Goal: Information Seeking & Learning: Learn about a topic

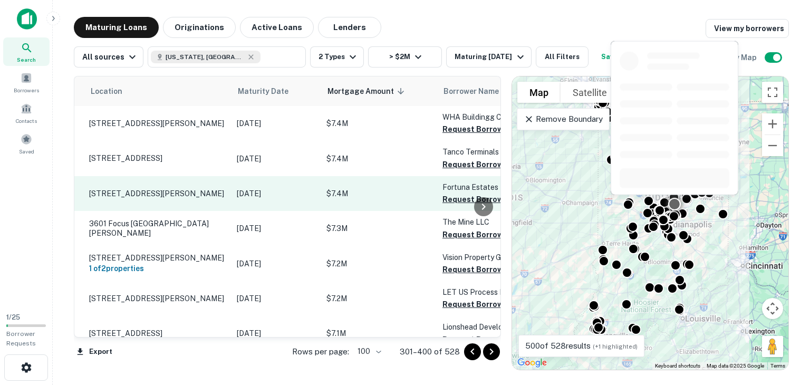
scroll to position [0, 19]
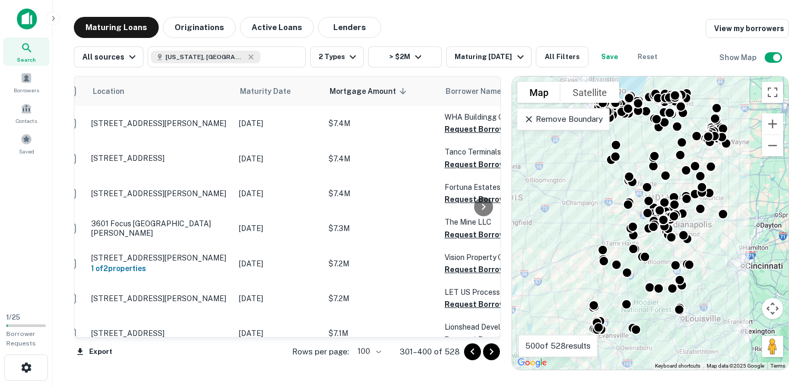
click at [494, 355] on icon "Go to next page" at bounding box center [491, 351] width 13 height 13
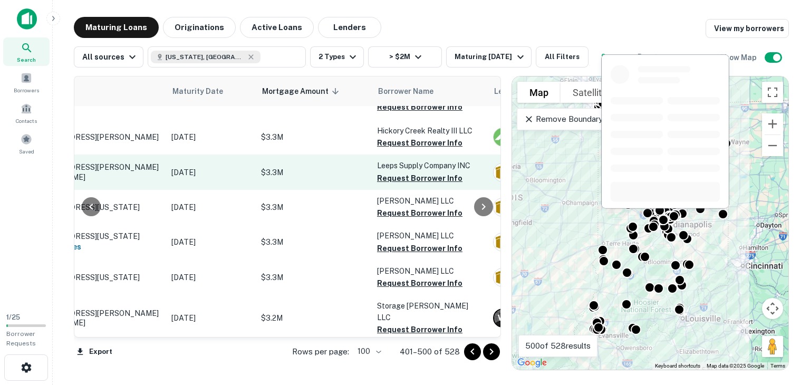
scroll to position [327, 86]
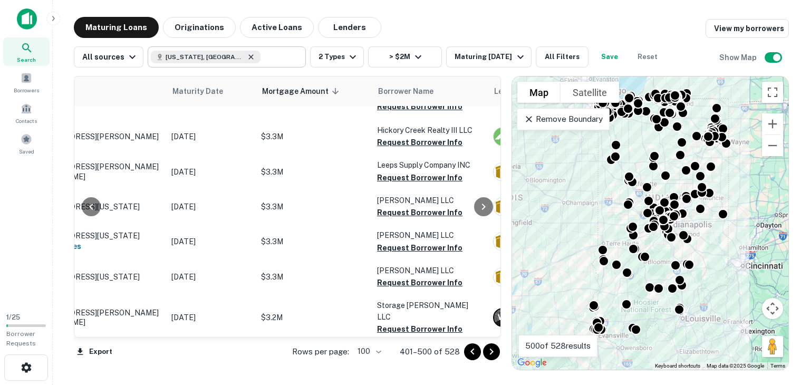
click at [249, 58] on icon at bounding box center [251, 56] width 5 height 5
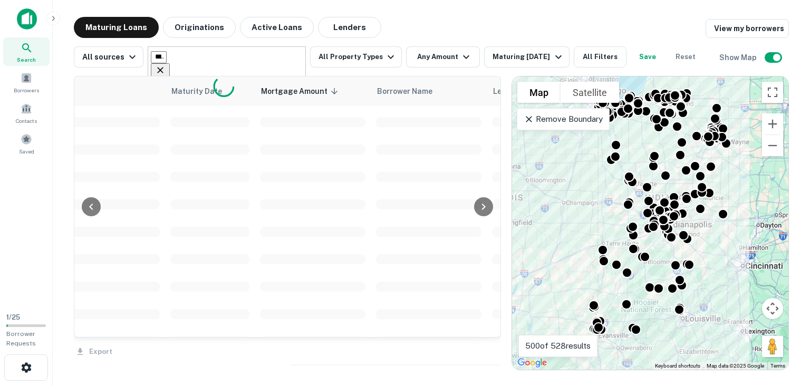
click at [167, 60] on input "**********" at bounding box center [159, 57] width 16 height 12
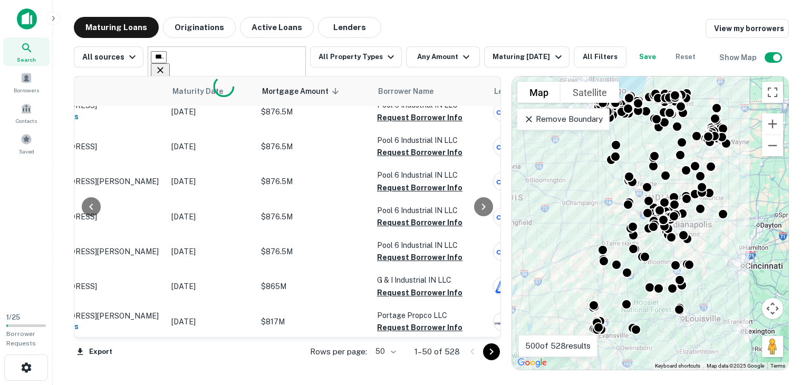
type input "********"
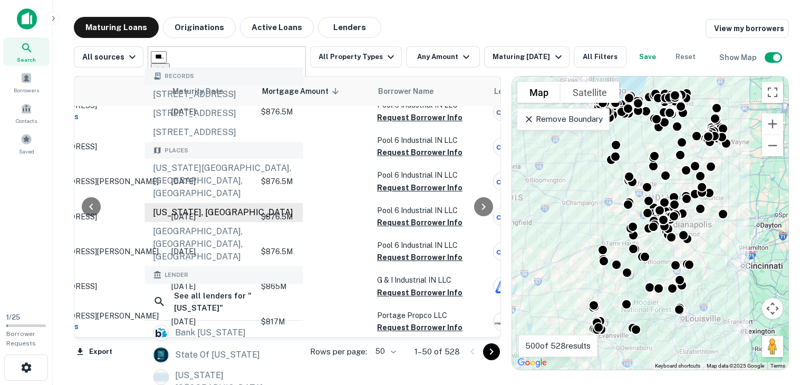
click at [194, 222] on div "[US_STATE], [GEOGRAPHIC_DATA]" at bounding box center [224, 212] width 158 height 19
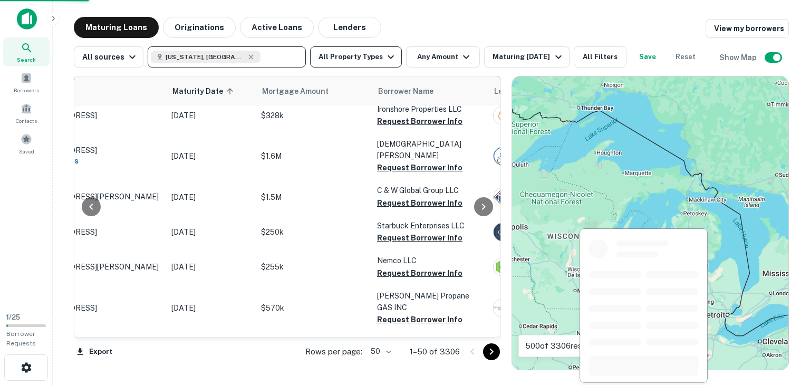
click at [368, 59] on button "All Property Types" at bounding box center [356, 56] width 92 height 21
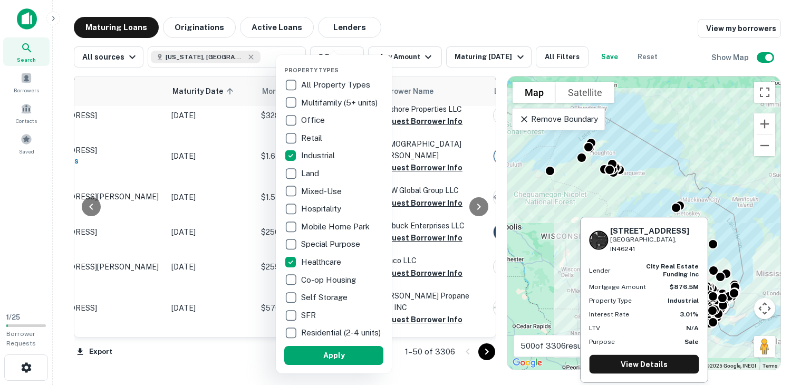
click at [403, 31] on div at bounding box center [405, 192] width 810 height 385
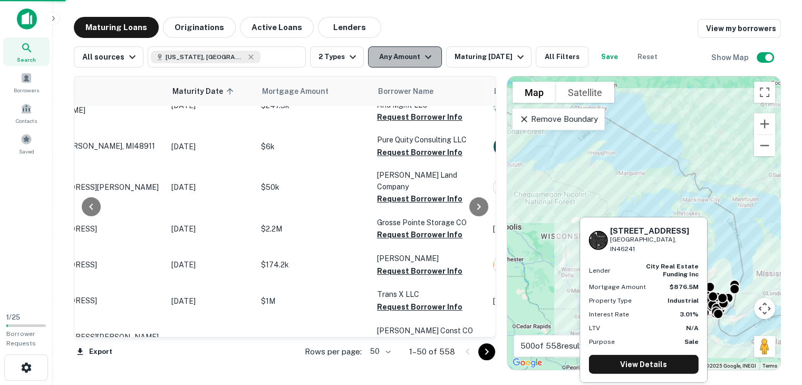
click at [397, 58] on button "Any Amount" at bounding box center [405, 56] width 74 height 21
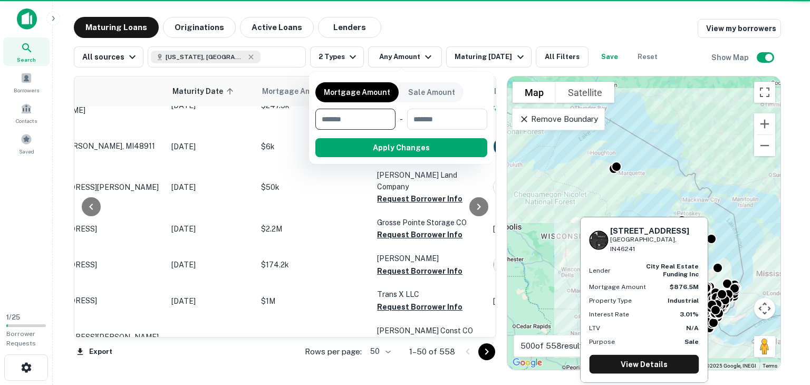
type input "*"
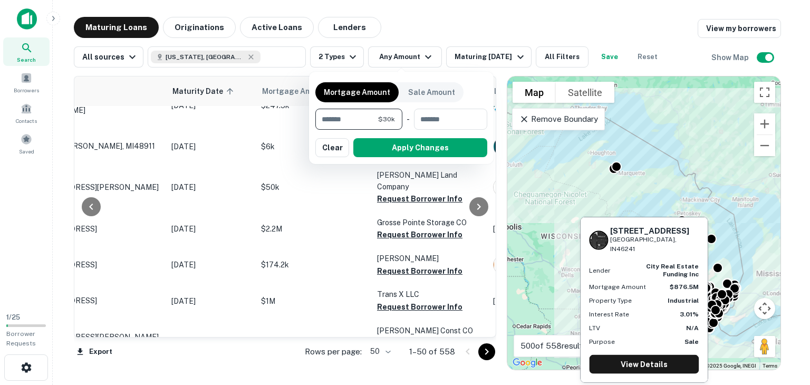
type input "*******"
click at [402, 147] on button "Apply Changes" at bounding box center [420, 147] width 134 height 19
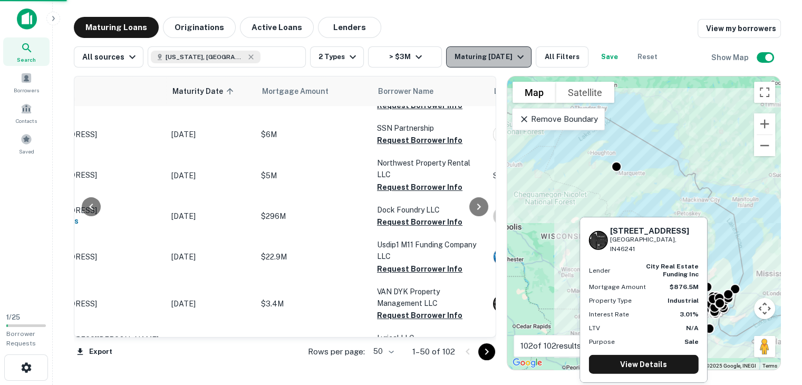
click at [515, 64] on button "Maturing [DATE]" at bounding box center [488, 56] width 85 height 21
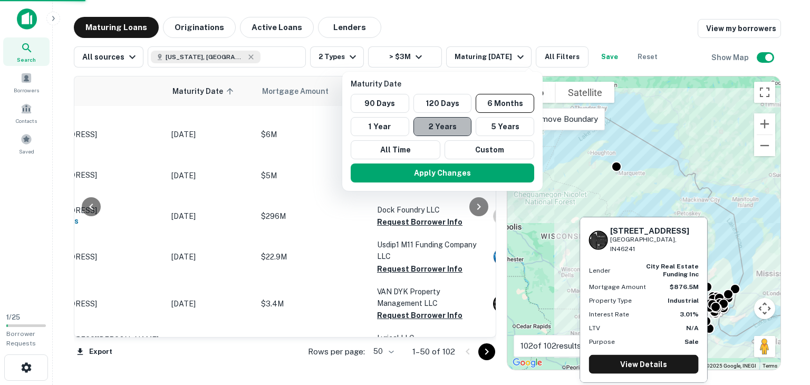
click at [441, 129] on button "2 Years" at bounding box center [442, 126] width 59 height 19
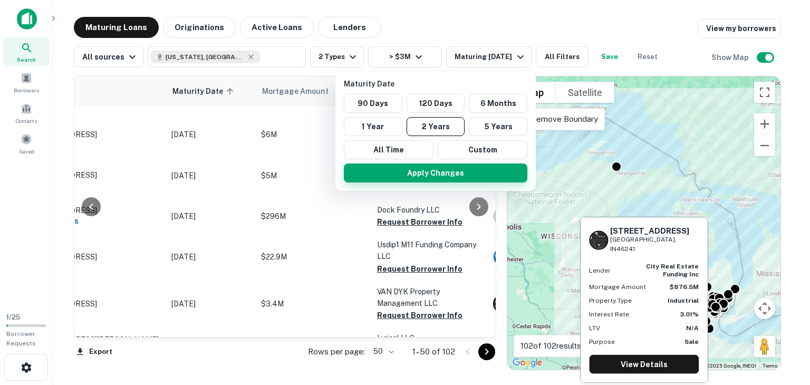
click at [437, 176] on button "Apply Changes" at bounding box center [436, 172] width 184 height 19
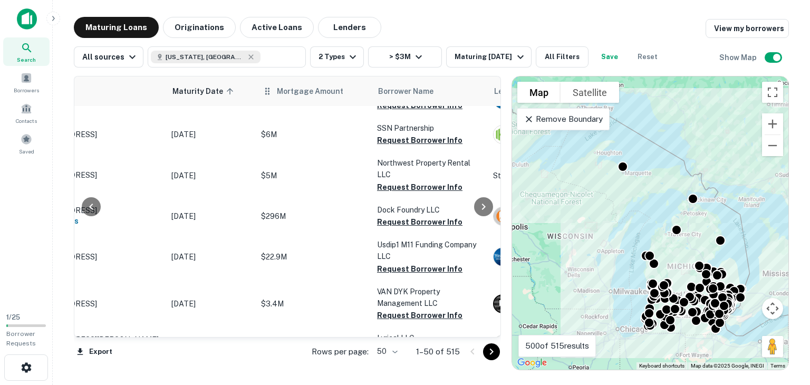
click at [273, 90] on div "Mortgage Amount" at bounding box center [313, 91] width 103 height 13
click at [321, 93] on span "Mortgage Amount" at bounding box center [317, 91] width 80 height 13
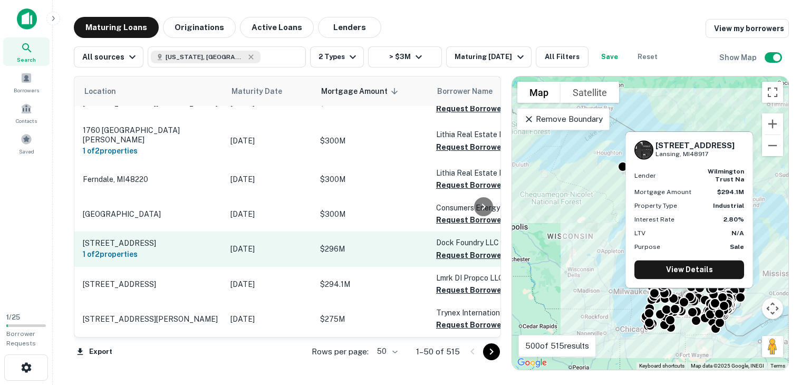
scroll to position [1132, 27]
